Goal: Information Seeking & Learning: Check status

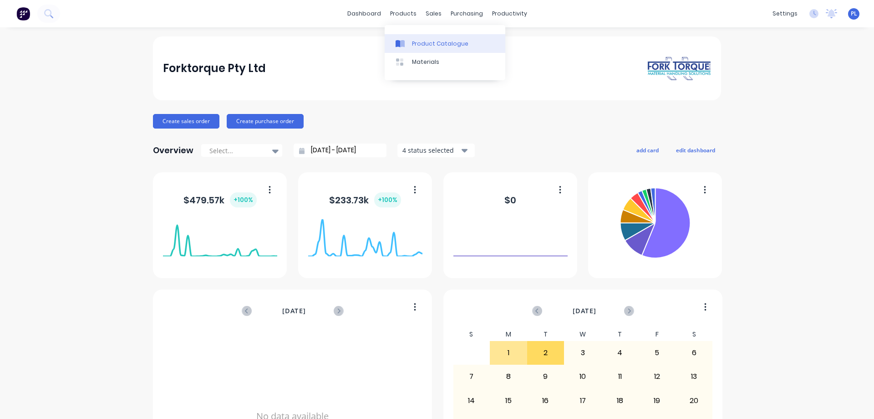
click at [415, 46] on div "Product Catalogue" at bounding box center [440, 44] width 56 height 8
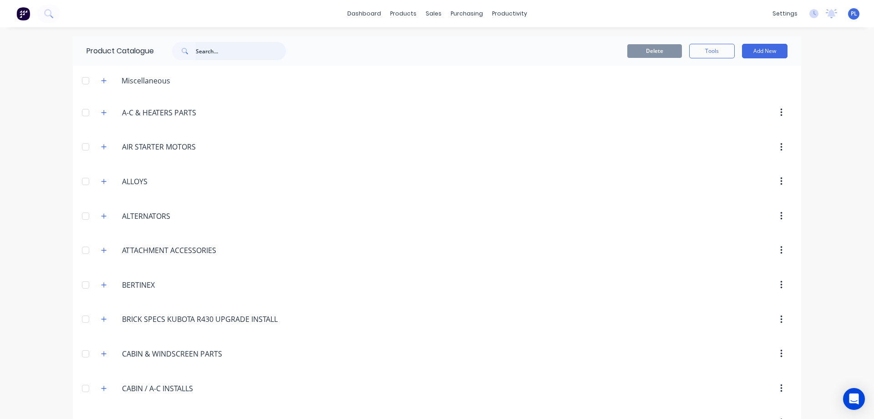
click at [212, 50] on input "text" at bounding box center [241, 51] width 90 height 18
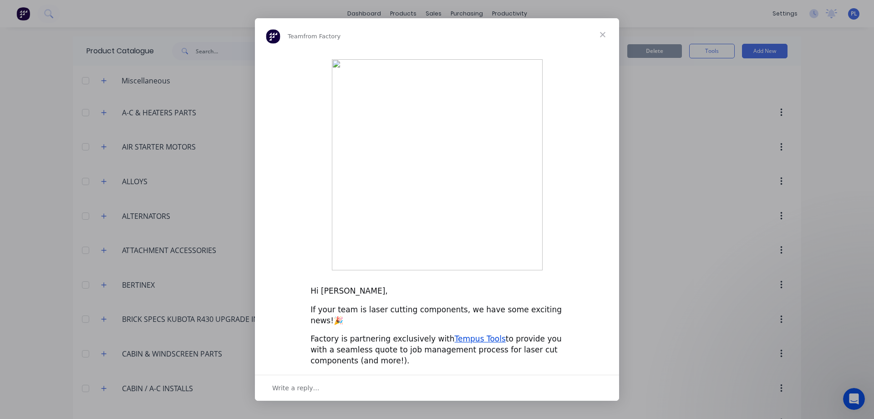
click at [602, 51] on span "Close" at bounding box center [603, 34] width 33 height 33
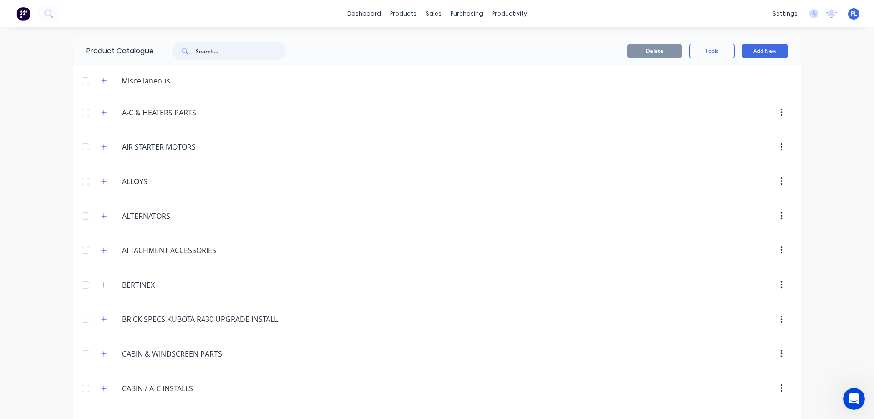
click at [200, 51] on input "text" at bounding box center [241, 51] width 90 height 18
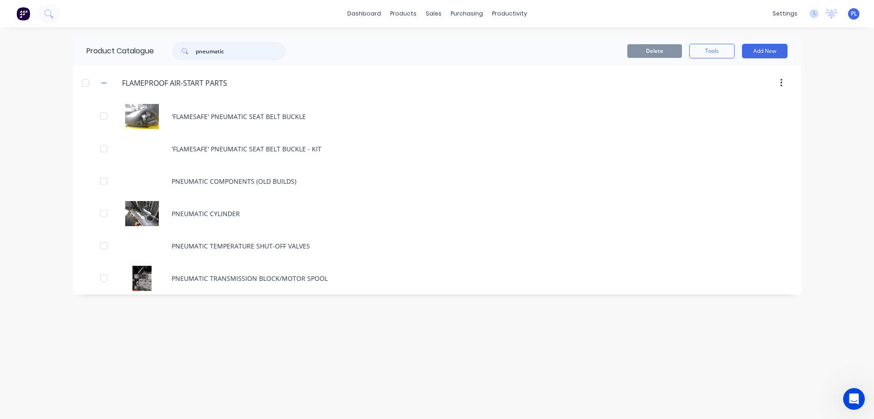
drag, startPoint x: 231, startPoint y: 49, endPoint x: 181, endPoint y: 51, distance: 50.2
click at [181, 51] on div "pneumatic" at bounding box center [229, 51] width 114 height 18
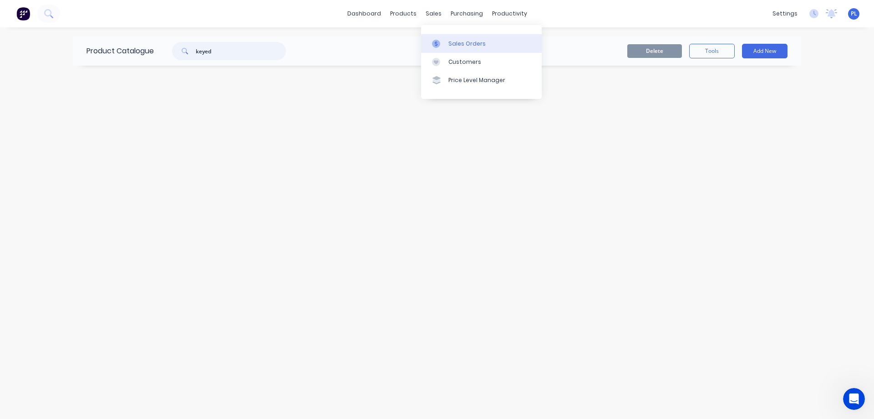
type input "keyed"
click at [462, 41] on div "Sales Orders" at bounding box center [467, 44] width 37 height 8
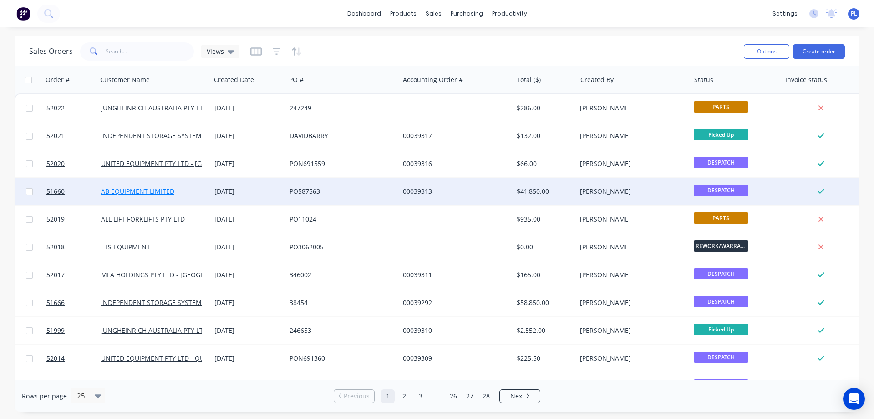
click at [146, 192] on link "AB EQUIPMENT LIMITED" at bounding box center [137, 191] width 73 height 9
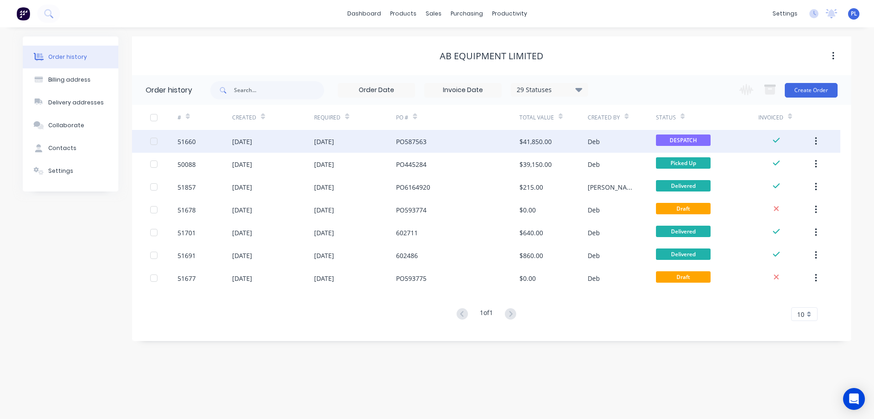
click at [279, 146] on div "[DATE]" at bounding box center [273, 141] width 82 height 23
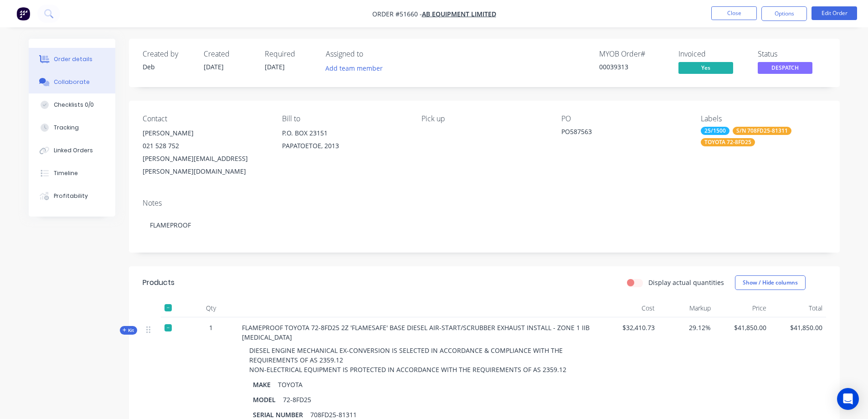
click at [68, 81] on div "Collaborate" at bounding box center [72, 82] width 36 height 8
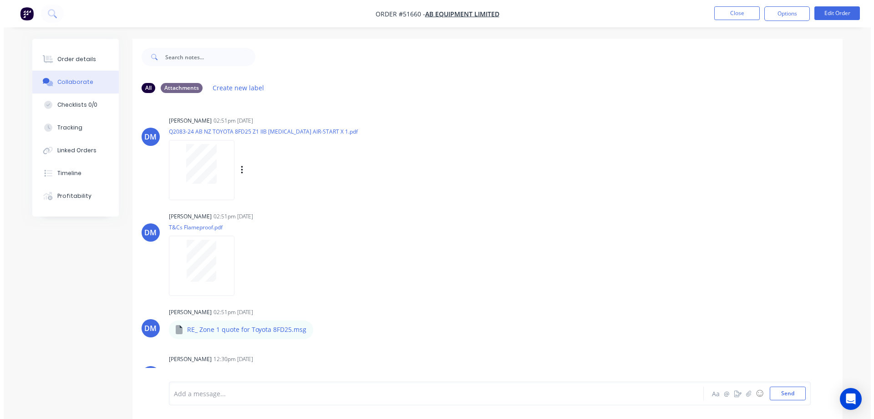
scroll to position [61, 0]
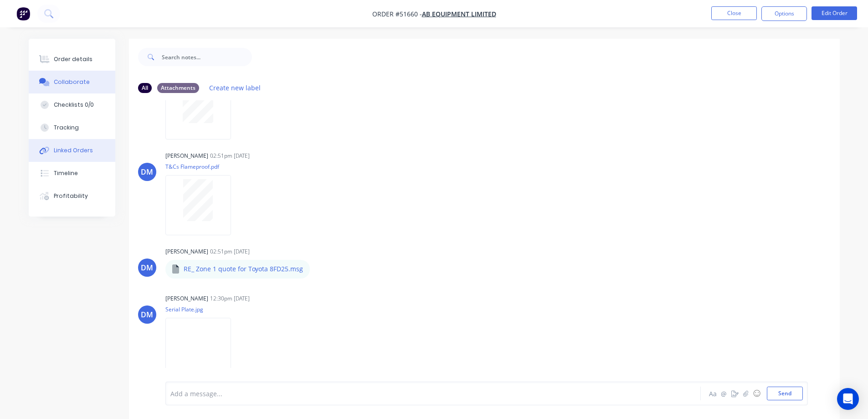
click at [81, 153] on div "Linked Orders" at bounding box center [73, 150] width 39 height 8
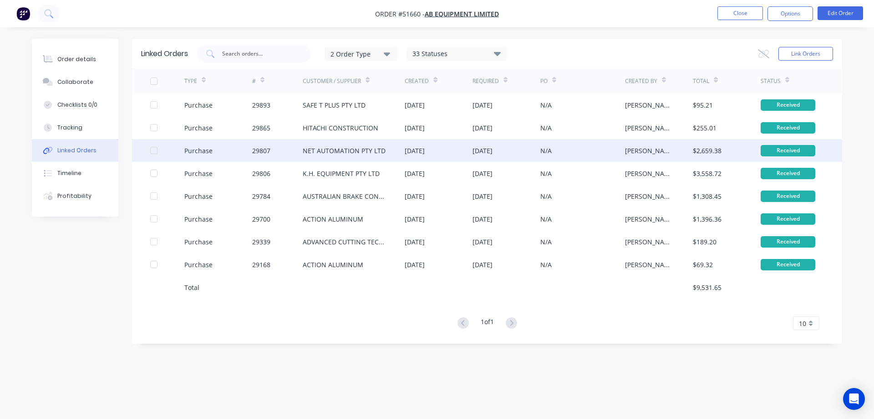
click at [313, 154] on div "NET AUTOMATION PTY LTD" at bounding box center [344, 151] width 83 height 10
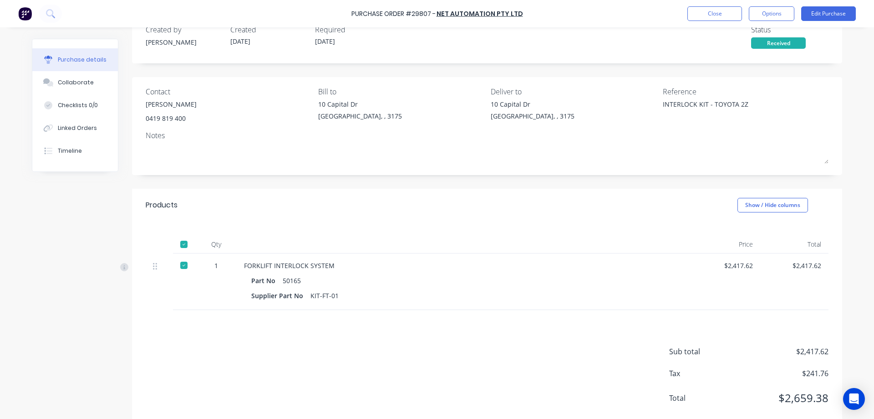
scroll to position [45, 0]
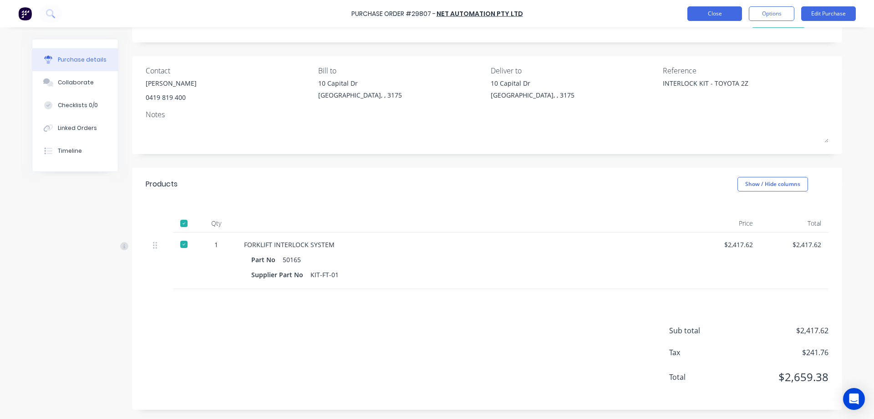
click at [716, 15] on button "Close" at bounding box center [715, 13] width 55 height 15
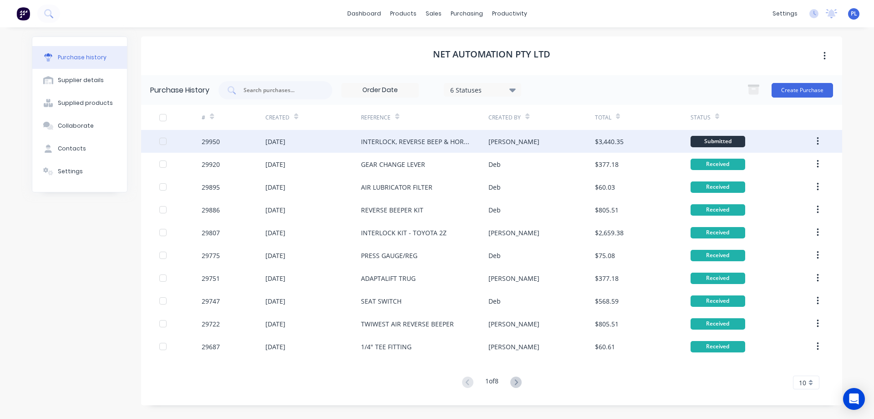
click at [392, 144] on div "INTERLOCK, REVERSE BEEP & HORN BUTTON - CAT DP25" at bounding box center [415, 142] width 109 height 10
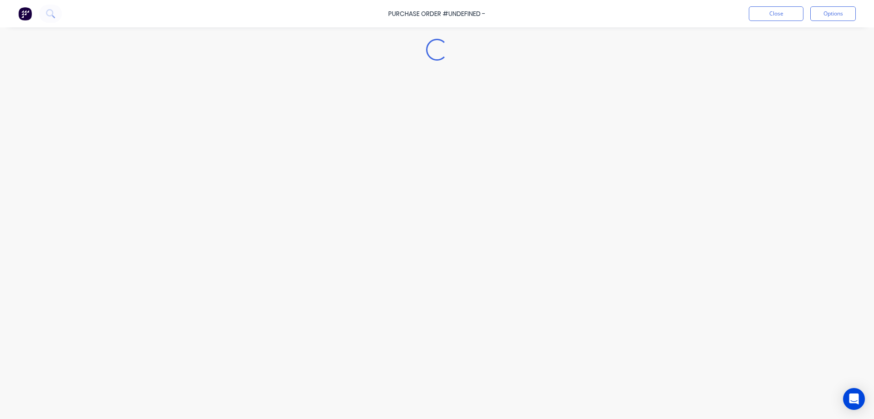
type textarea "x"
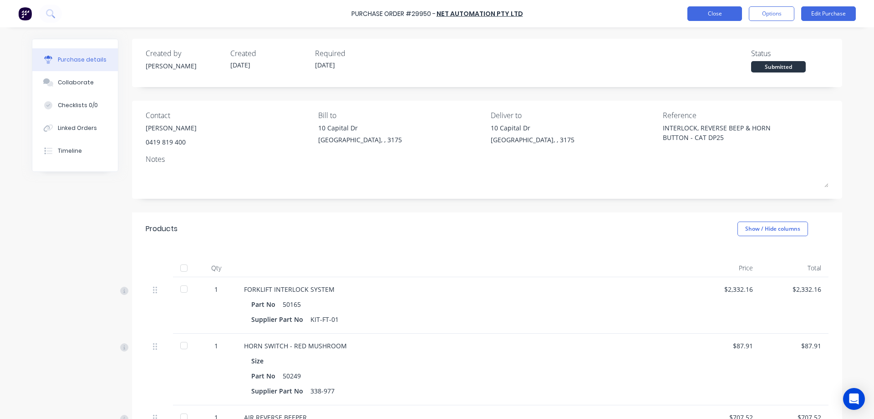
click at [710, 15] on button "Close" at bounding box center [715, 13] width 55 height 15
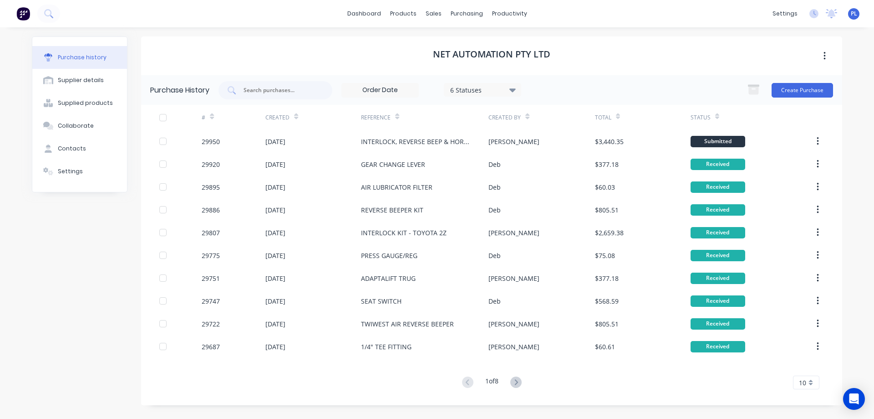
click at [73, 276] on div "Purchase history Supplier details Supplied products Collaborate Contacts Settin…" at bounding box center [80, 220] width 96 height 368
click at [479, 64] on div "Suppliers" at bounding box center [485, 62] width 27 height 8
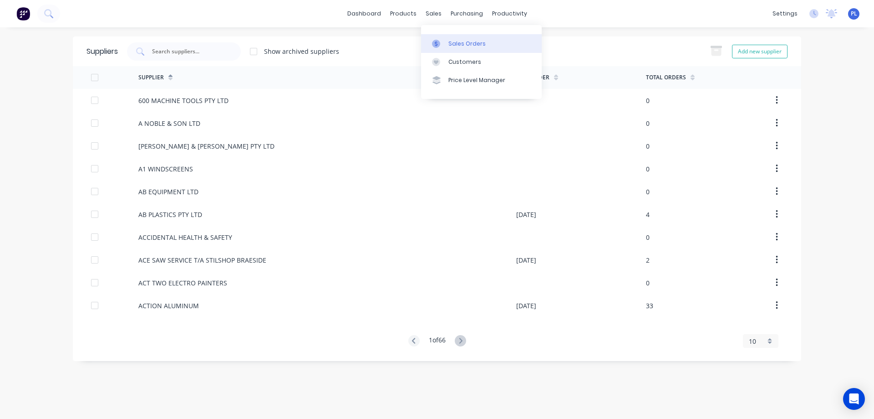
click at [444, 41] on div at bounding box center [439, 44] width 14 height 8
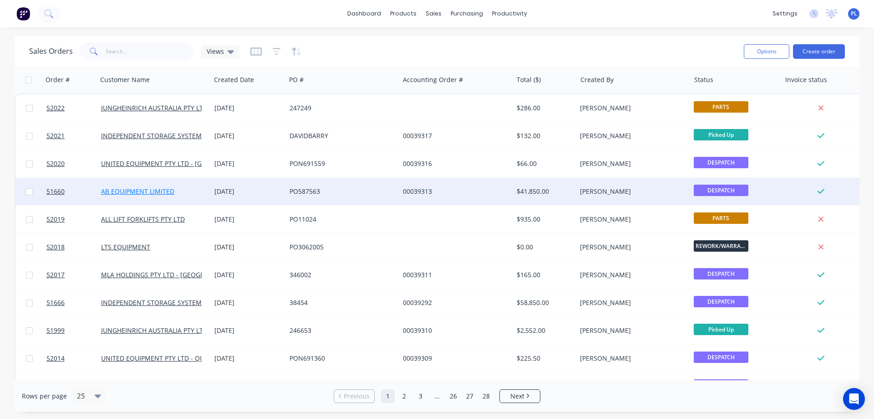
click at [121, 190] on link "AB EQUIPMENT LIMITED" at bounding box center [137, 191] width 73 height 9
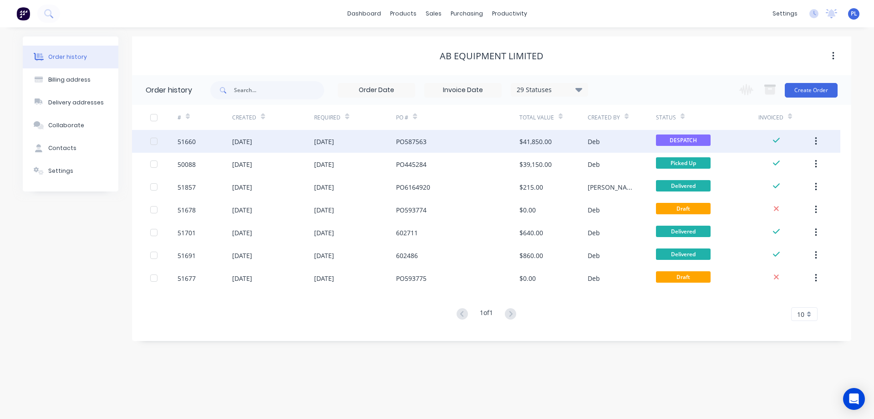
click at [252, 143] on div "[DATE]" at bounding box center [242, 142] width 20 height 10
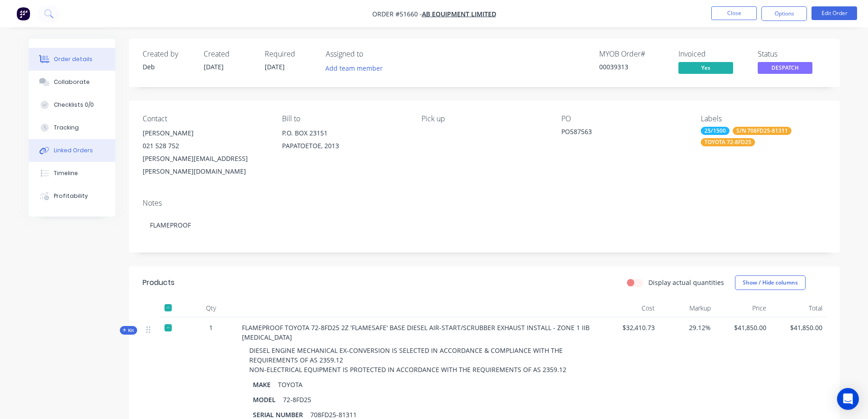
click at [87, 152] on div "Linked Orders" at bounding box center [73, 150] width 39 height 8
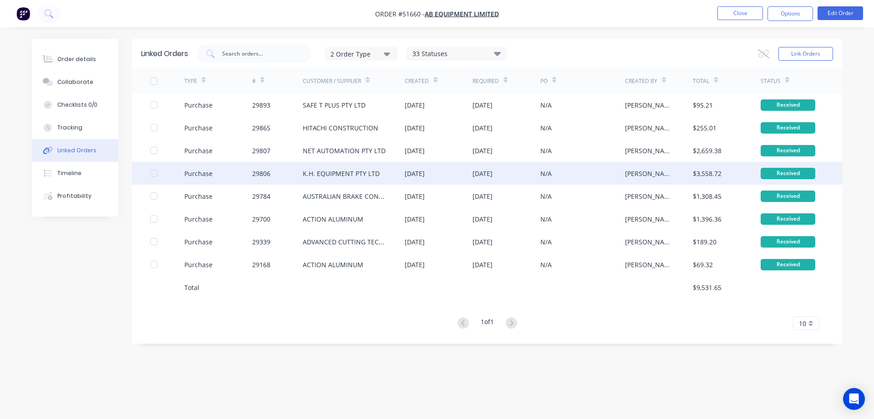
click at [368, 174] on div "K.H. EQUIPMENT PTY LTD" at bounding box center [341, 174] width 77 height 10
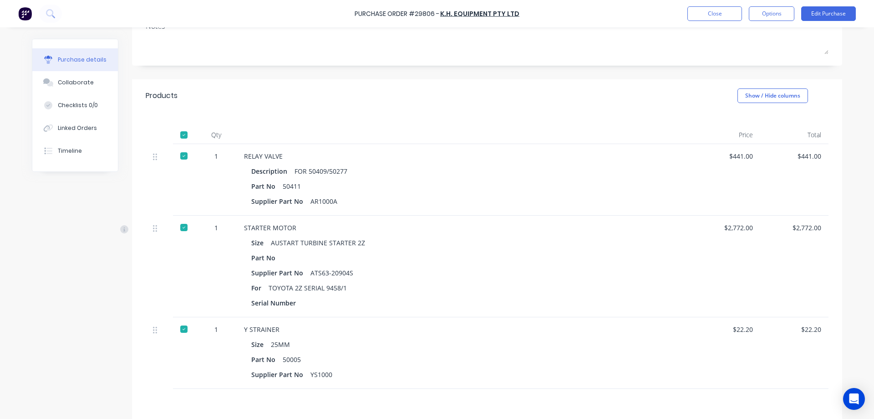
scroll to position [182, 0]
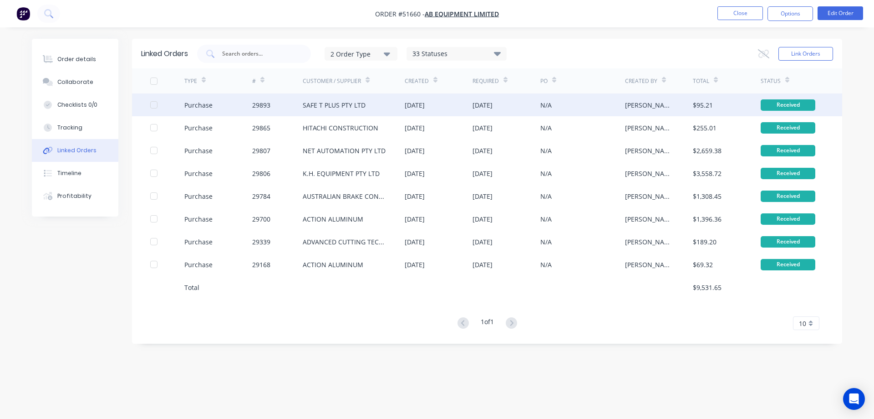
click at [332, 109] on div "SAFE T PLUS PTY LTD" at bounding box center [334, 105] width 63 height 10
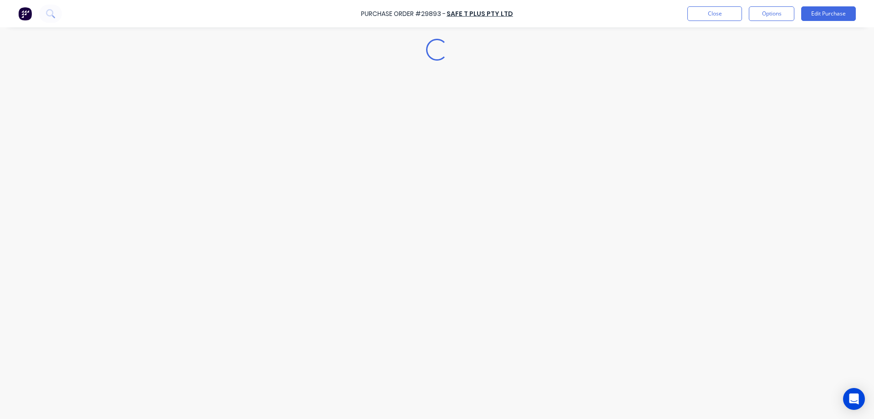
type textarea "x"
